Goal: Entertainment & Leisure: Consume media (video, audio)

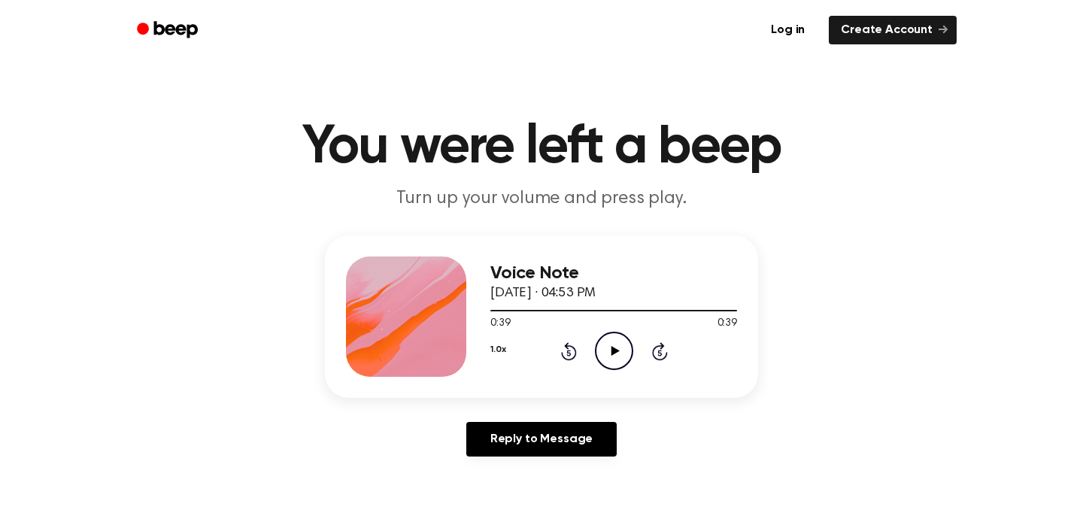
click at [616, 350] on icon at bounding box center [615, 351] width 8 height 10
click at [617, 356] on icon "Play Audio" at bounding box center [614, 351] width 38 height 38
click at [611, 356] on icon "Pause Audio" at bounding box center [614, 351] width 38 height 38
click at [611, 335] on icon "Play Audio" at bounding box center [614, 351] width 38 height 38
click at [495, 308] on div at bounding box center [613, 310] width 247 height 12
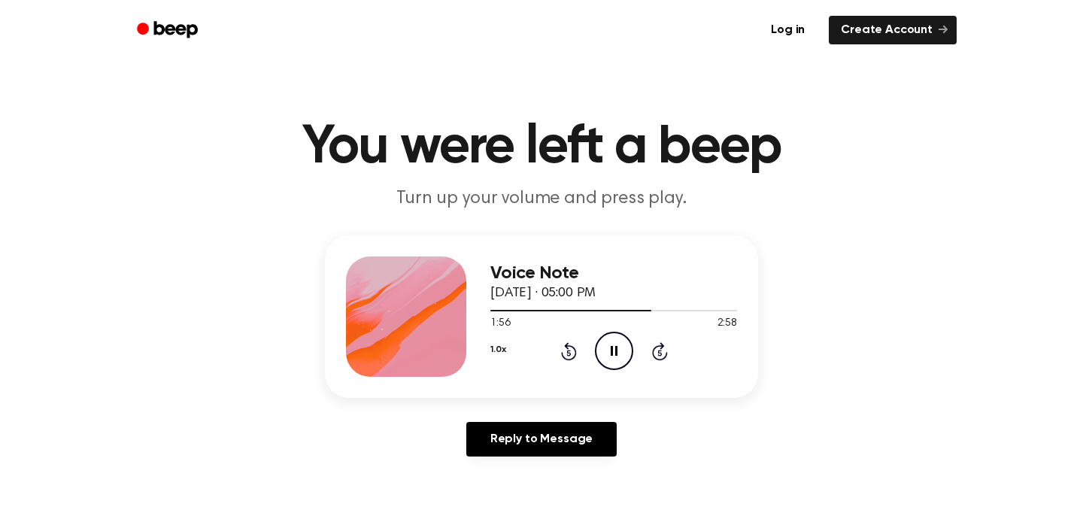
click at [605, 344] on icon "Pause Audio" at bounding box center [614, 351] width 38 height 38
click at [592, 311] on div at bounding box center [613, 310] width 247 height 12
click at [610, 356] on icon "Play Audio" at bounding box center [614, 351] width 38 height 38
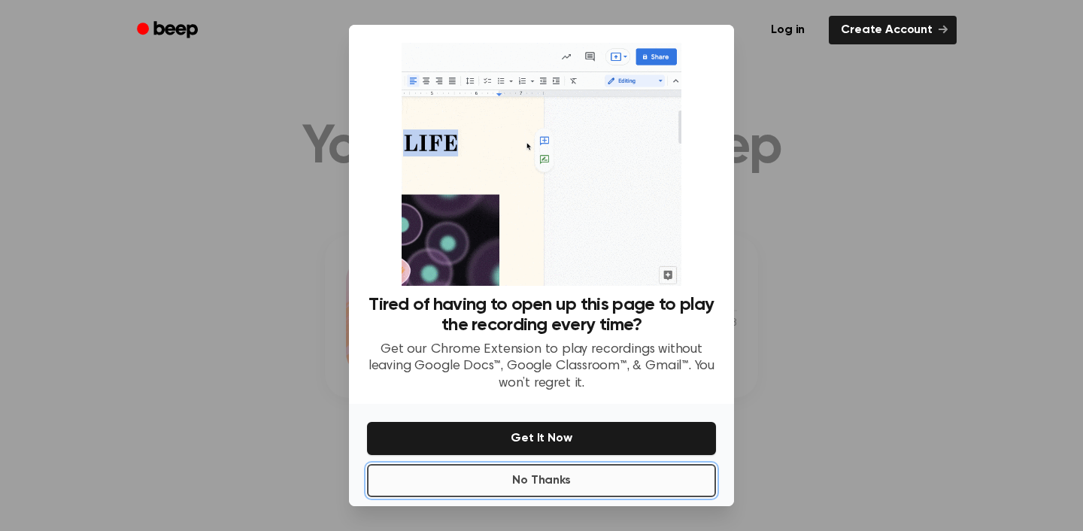
click at [527, 481] on button "No Thanks" at bounding box center [541, 480] width 349 height 33
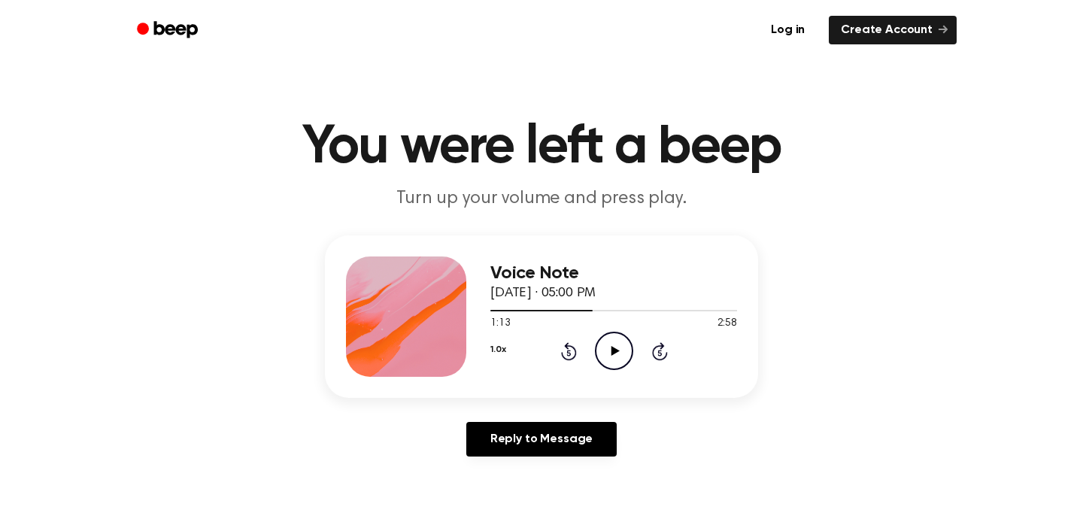
click at [614, 349] on icon at bounding box center [615, 351] width 8 height 10
drag, startPoint x: 591, startPoint y: 309, endPoint x: 572, endPoint y: 311, distance: 18.9
click at [572, 311] on div at bounding box center [542, 311] width 105 height 2
click at [572, 311] on div at bounding box center [613, 311] width 247 height 2
click at [599, 350] on icon "Play Audio" at bounding box center [614, 351] width 38 height 38
